Goal: Book appointment/travel/reservation

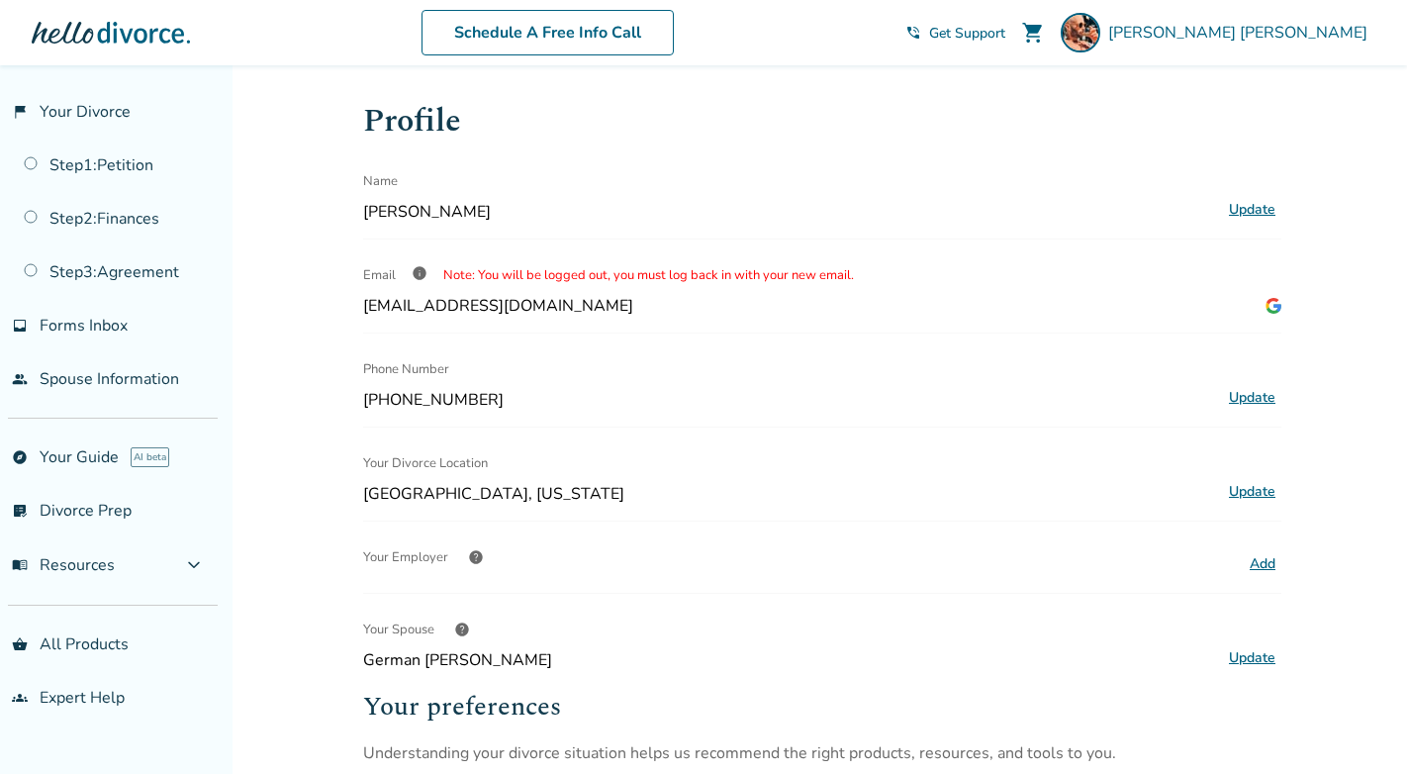
click at [343, 280] on div "Added to cart Profile Name [PERSON_NAME] Update Email info Note: You will be lo…" at bounding box center [703, 646] width 1407 height 1162
click at [454, 30] on div "Schedule A Free Info Call" at bounding box center [547, 33] width 715 height 46
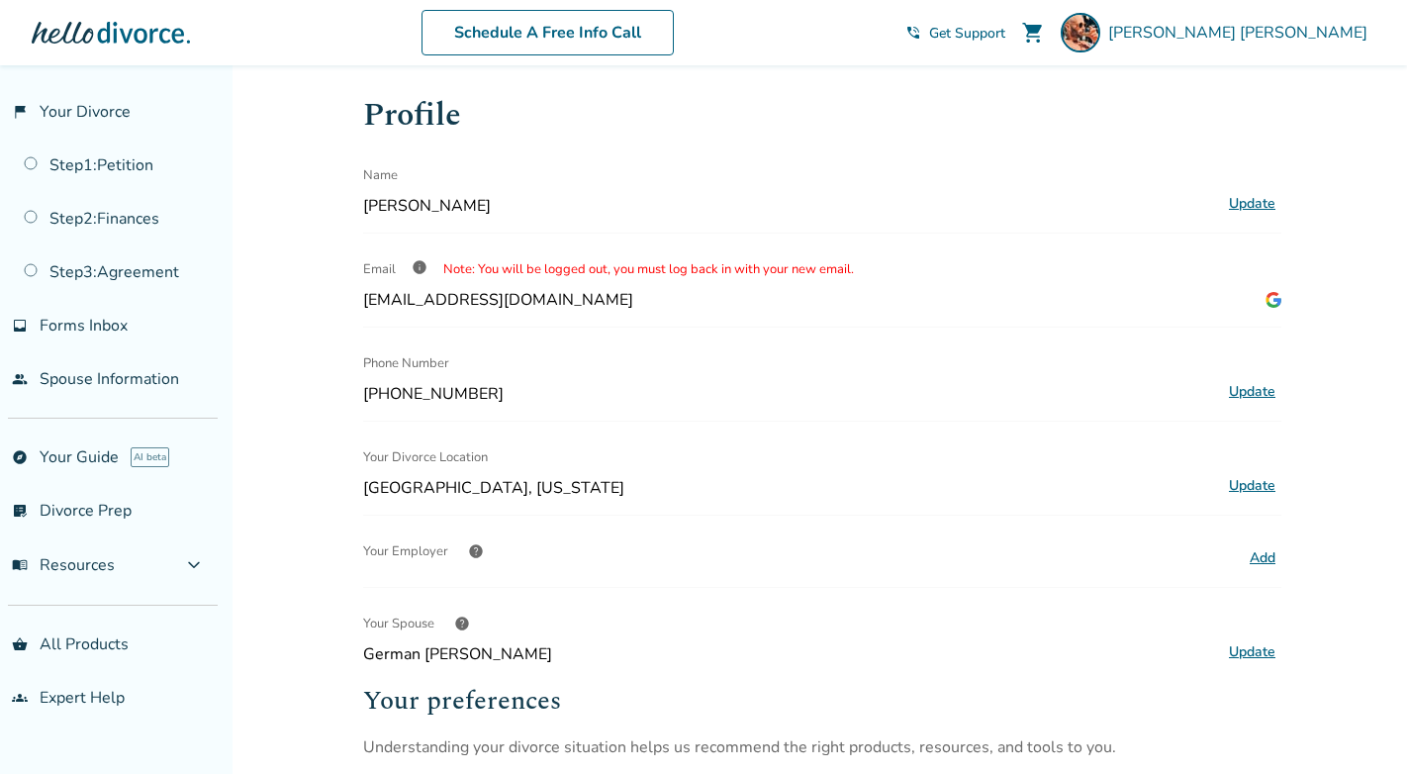
scroll to position [9, 0]
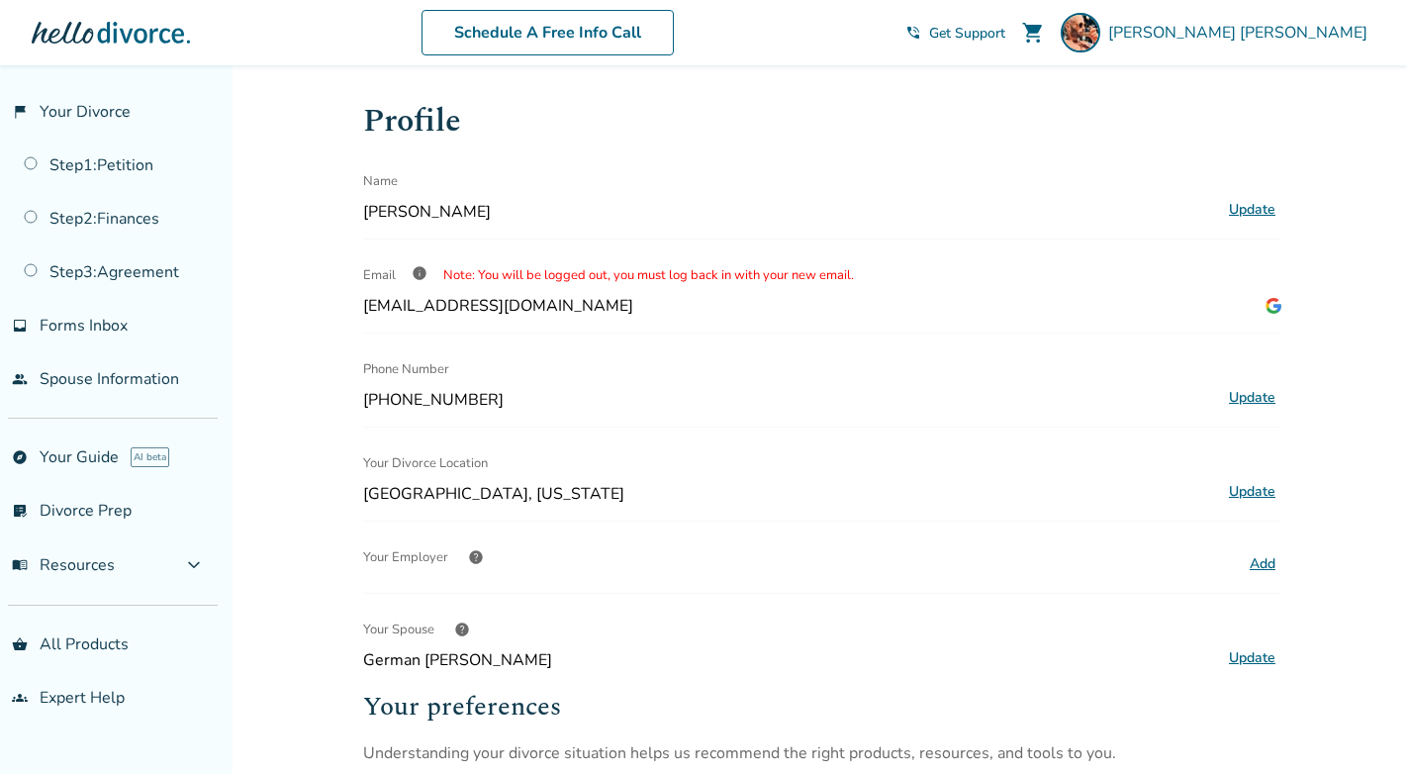
click at [458, 29] on div "Schedule A Free Info Call" at bounding box center [547, 33] width 715 height 46
click at [457, 26] on div "Schedule A Free Info Call" at bounding box center [547, 33] width 715 height 46
click at [234, 22] on div "Schedule A Free Info Call" at bounding box center [547, 33] width 715 height 46
click at [264, 27] on div "Schedule A Free Info Call" at bounding box center [547, 33] width 715 height 46
click at [248, 26] on div "Schedule A Free Info Call" at bounding box center [547, 33] width 715 height 46
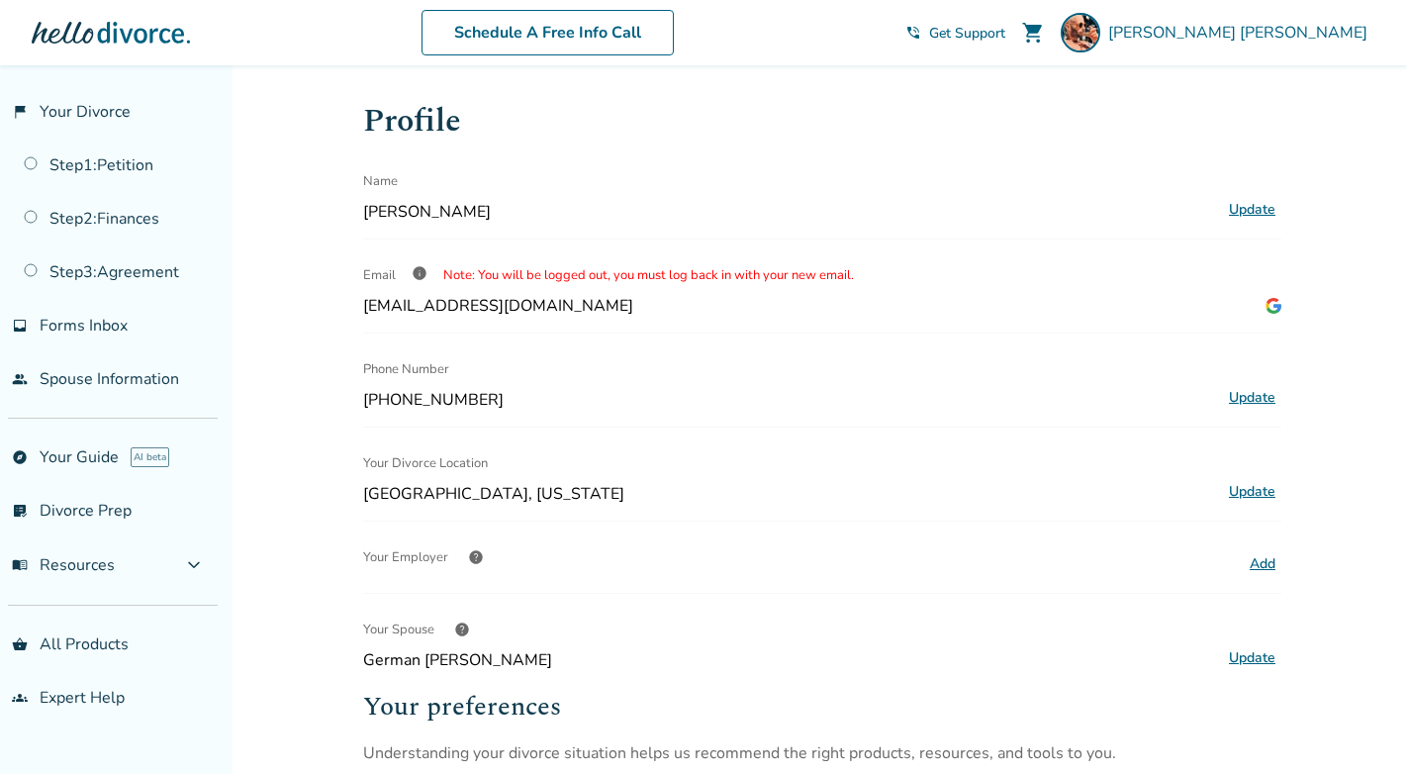
click at [231, 27] on div "Schedule A Free Info Call" at bounding box center [547, 33] width 715 height 46
click at [246, 22] on div "Schedule A Free Info Call" at bounding box center [547, 33] width 715 height 46
click at [236, 26] on div "Schedule A Free Info Call" at bounding box center [547, 33] width 715 height 46
click at [278, 38] on div "Schedule A Free Info Call" at bounding box center [547, 33] width 715 height 46
